Goal: Information Seeking & Learning: Learn about a topic

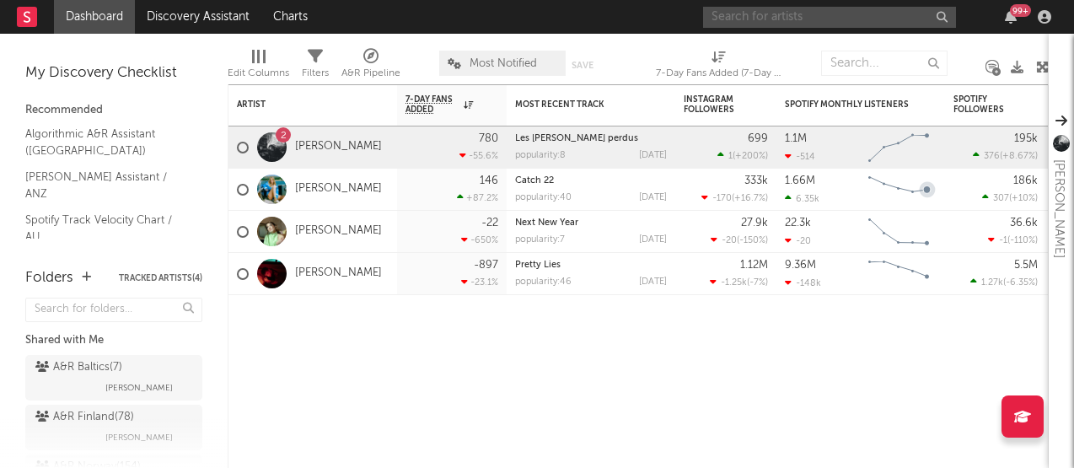
click at [787, 23] on input "text" at bounding box center [829, 17] width 253 height 21
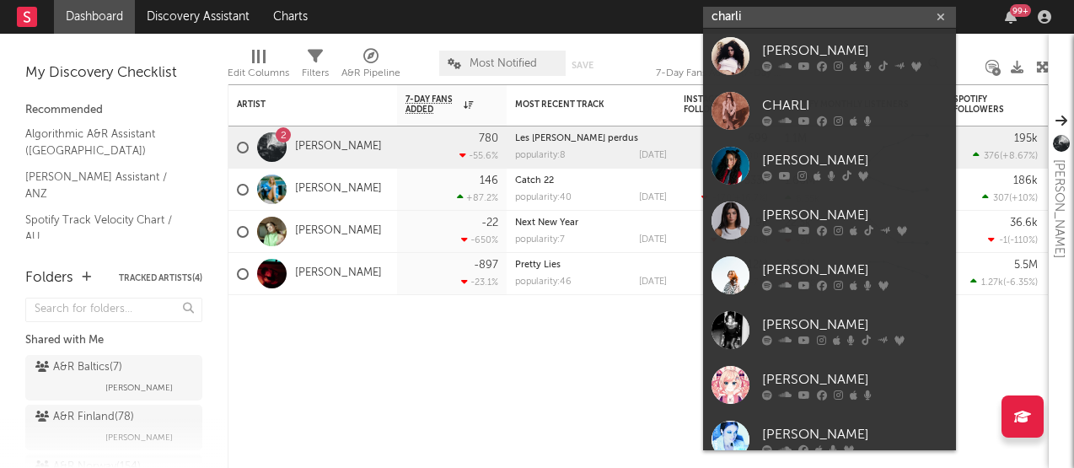
type input "charli"
click at [790, 41] on div "[PERSON_NAME]" at bounding box center [854, 50] width 185 height 20
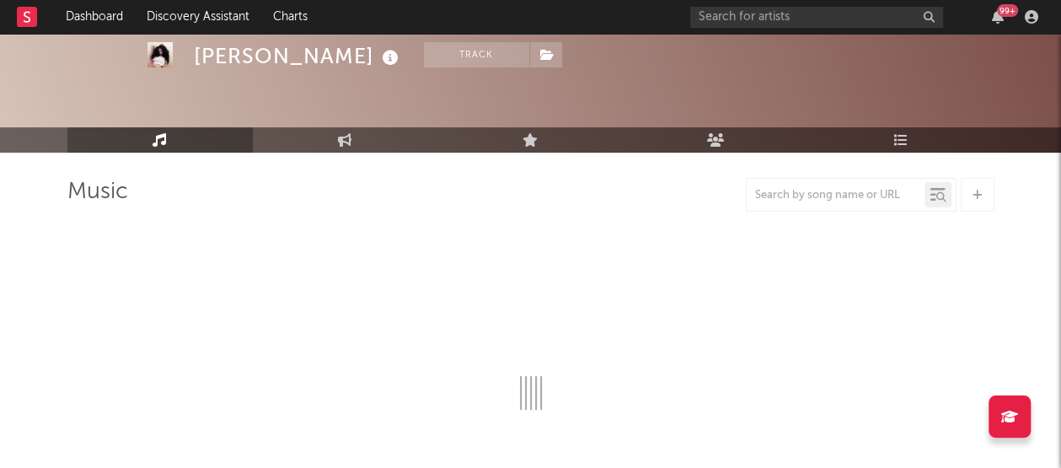
scroll to position [51, 0]
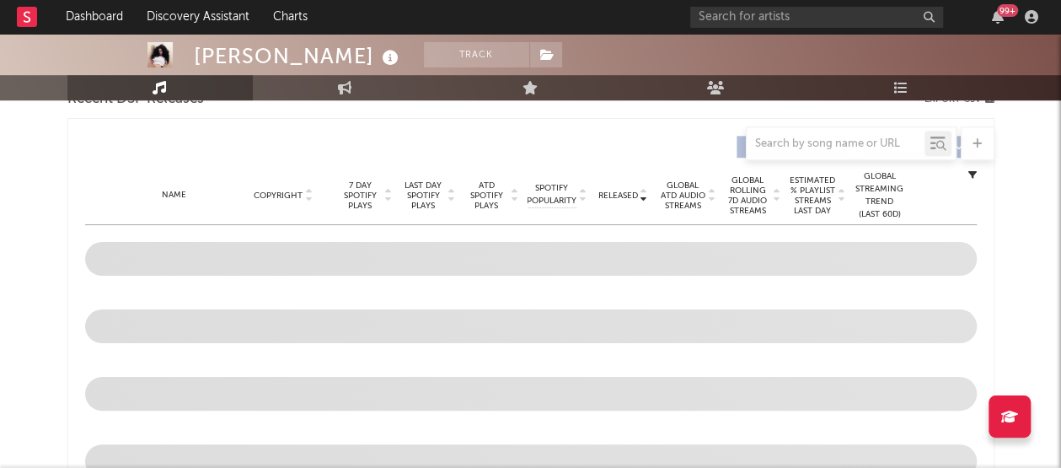
select select "6m"
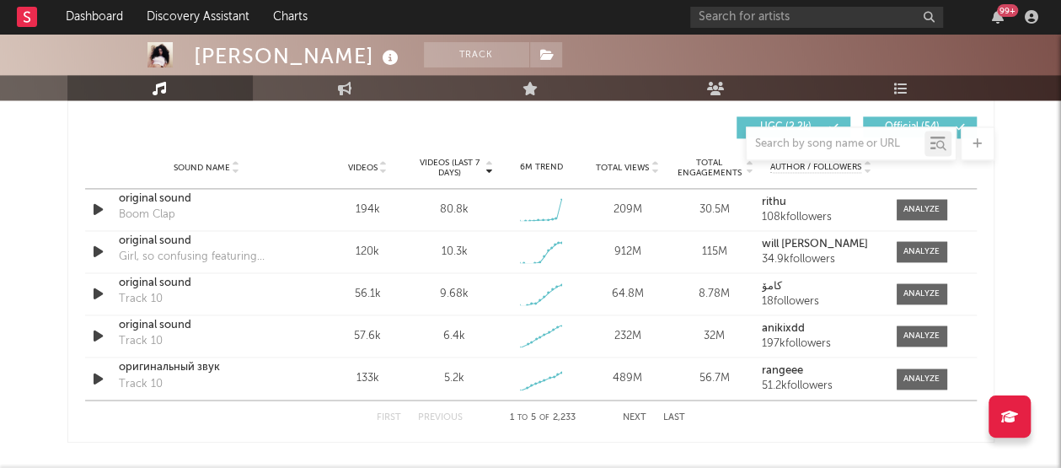
scroll to position [1189, 0]
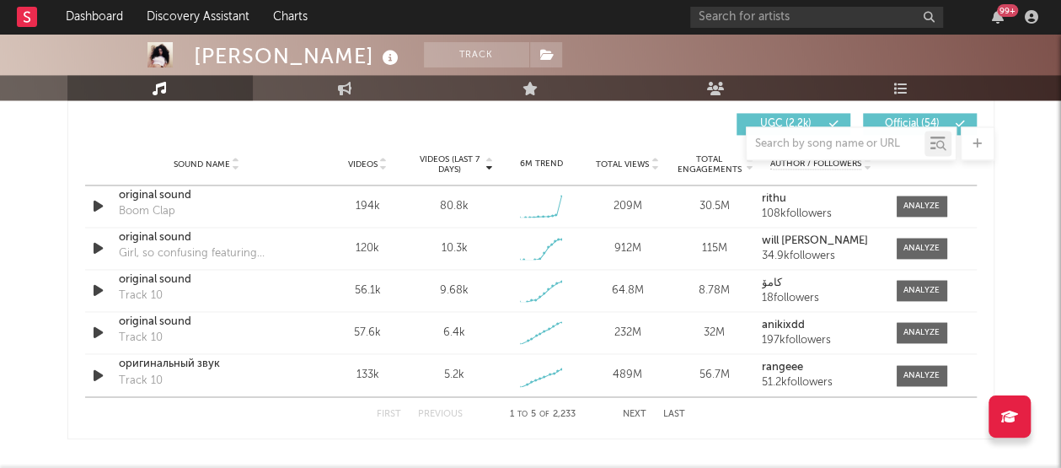
click at [274, 234] on div "original sound" at bounding box center [207, 237] width 176 height 17
click at [212, 292] on div "original sound Track 10" at bounding box center [207, 290] width 176 height 39
click at [189, 212] on div "original sound Boom Clap" at bounding box center [207, 206] width 176 height 39
click at [195, 193] on div "original sound" at bounding box center [207, 195] width 176 height 17
click at [907, 204] on div at bounding box center [921, 206] width 36 height 13
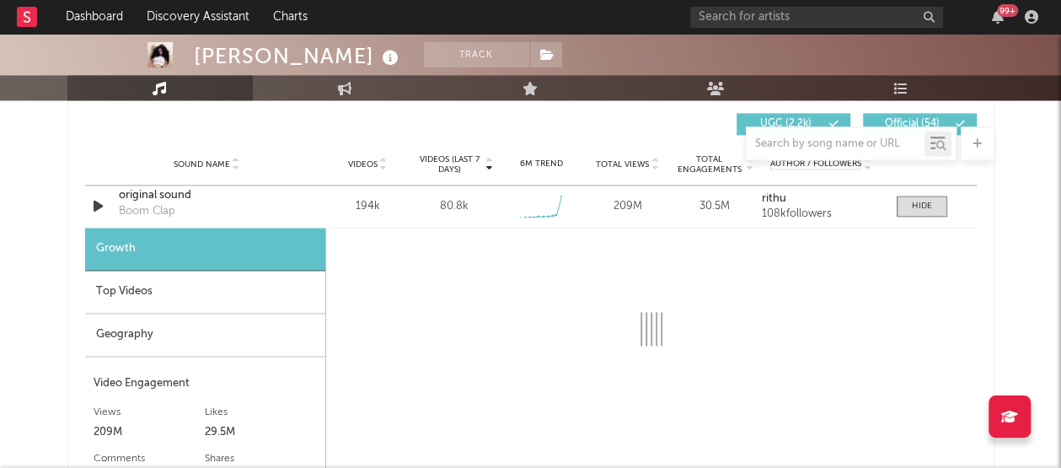
select select "1w"
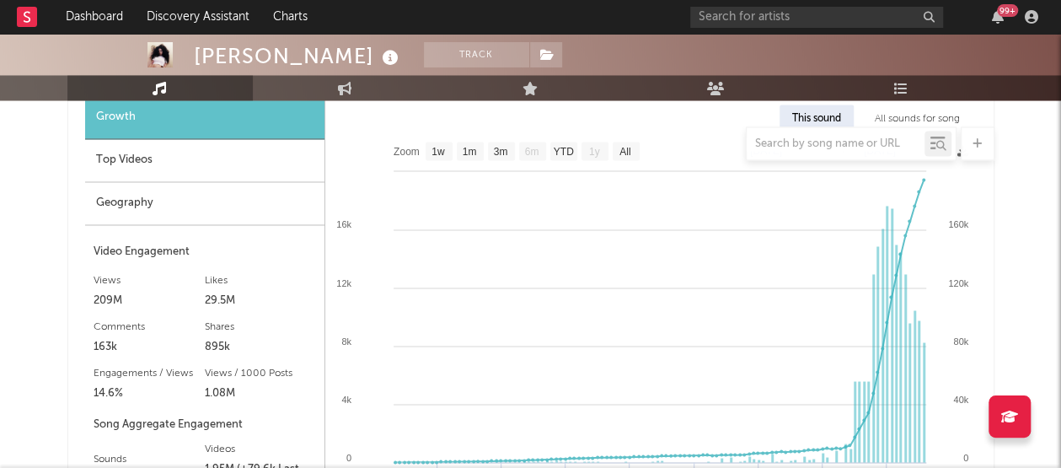
scroll to position [1316, 0]
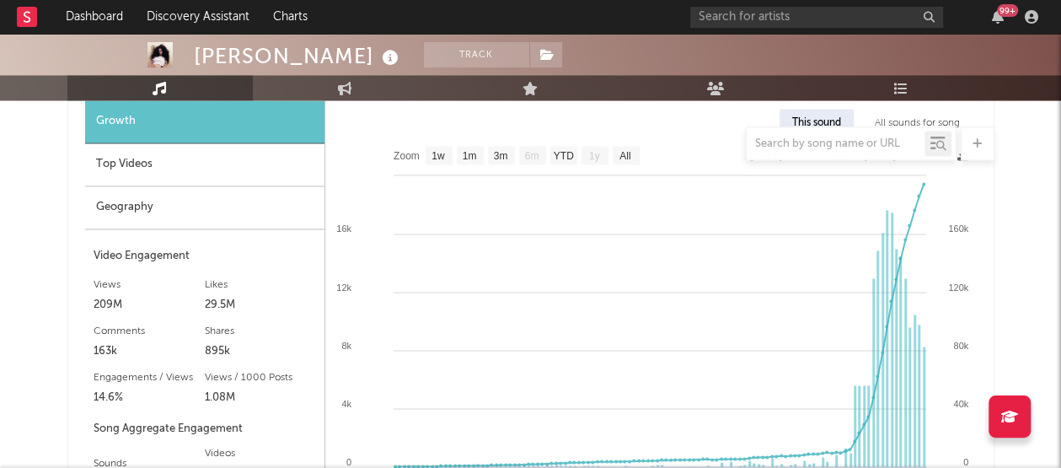
click at [138, 190] on div "Geography" at bounding box center [204, 207] width 239 height 43
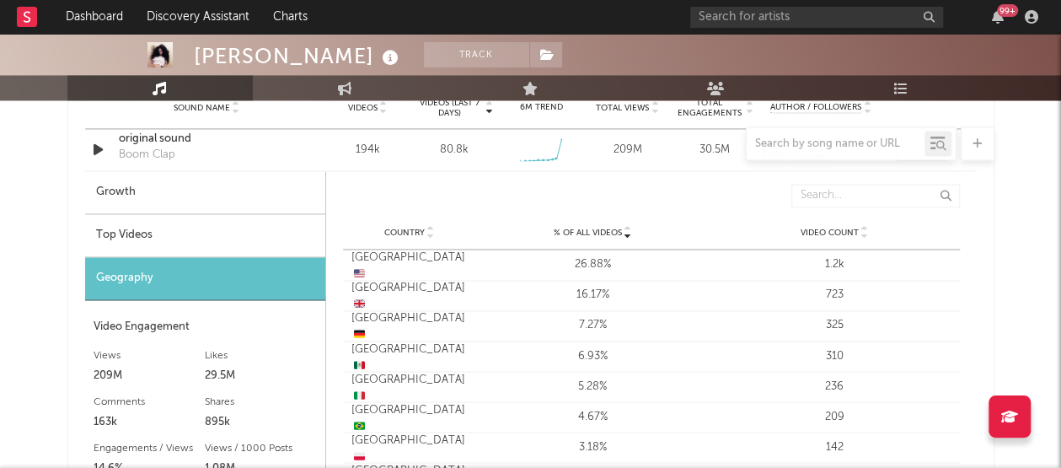
scroll to position [1246, 0]
click at [233, 218] on div "Top Videos" at bounding box center [205, 234] width 240 height 43
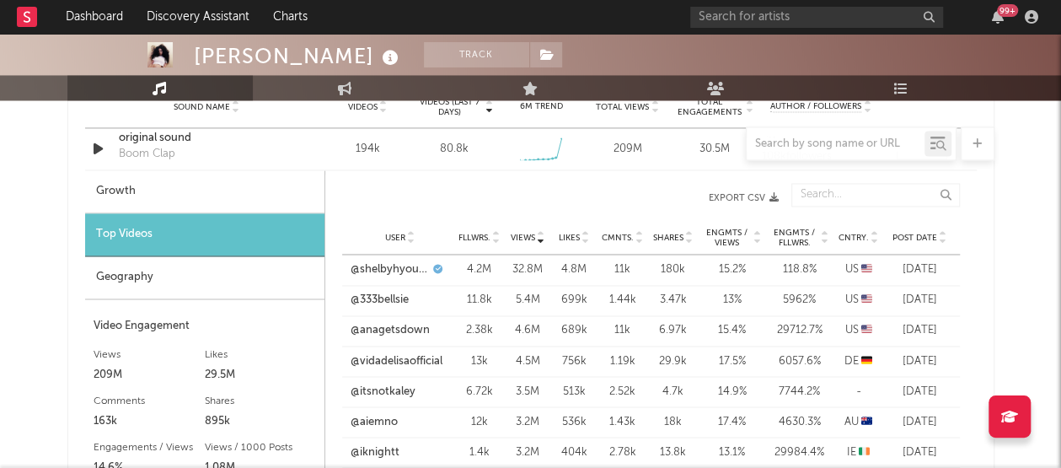
click at [929, 235] on span "Post Date" at bounding box center [914, 238] width 45 height 10
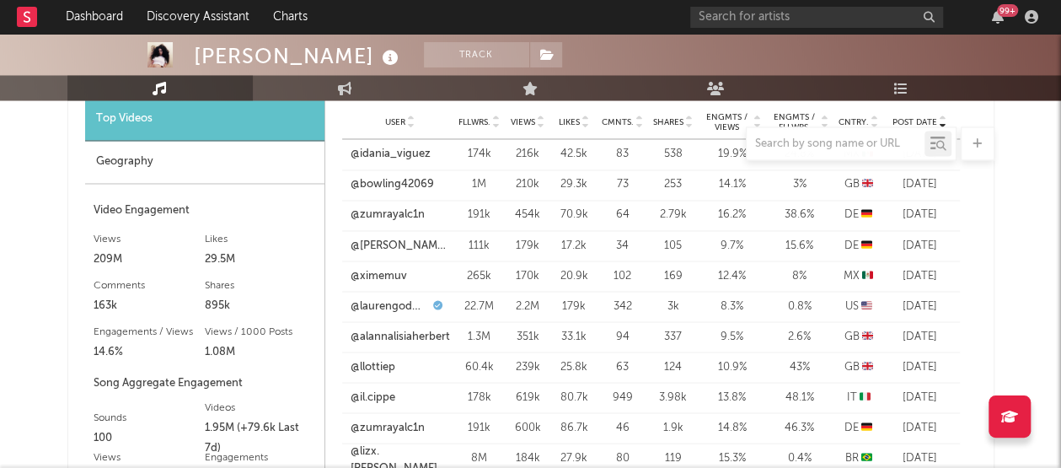
scroll to position [1361, 0]
click at [384, 214] on link "@zumrayalc1n" at bounding box center [388, 215] width 74 height 17
click at [393, 240] on link "@[PERSON_NAME].ptrc" at bounding box center [400, 246] width 99 height 17
click at [374, 275] on link "@ximemuv" at bounding box center [379, 276] width 56 height 17
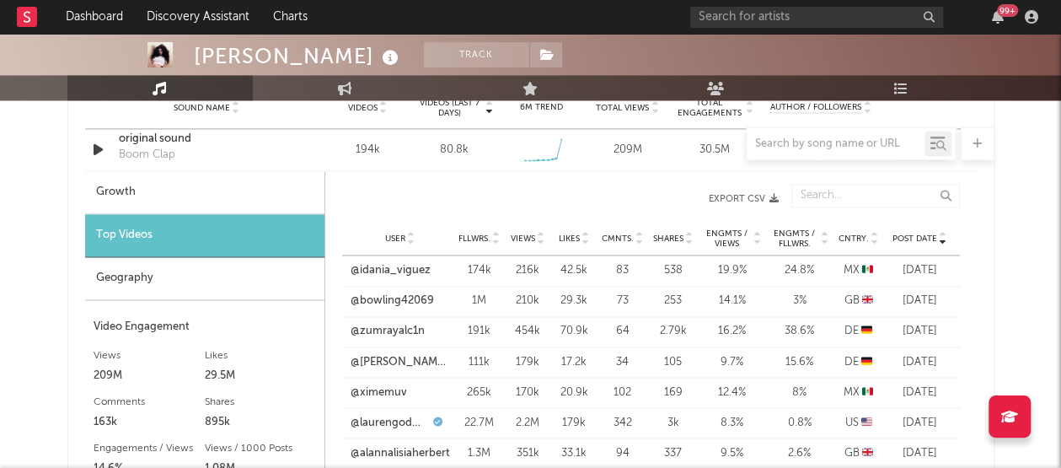
scroll to position [1235, 0]
